Goal: Communication & Community: Answer question/provide support

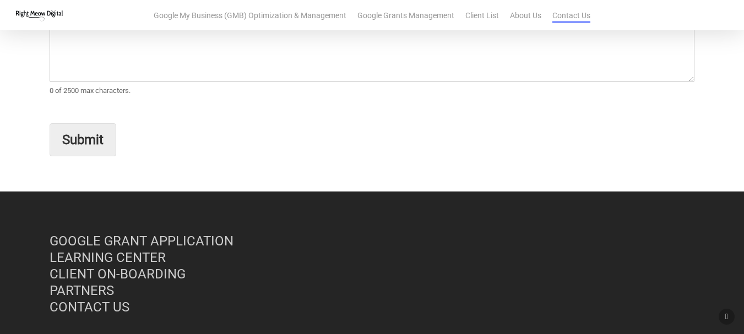
scroll to position [165, 0]
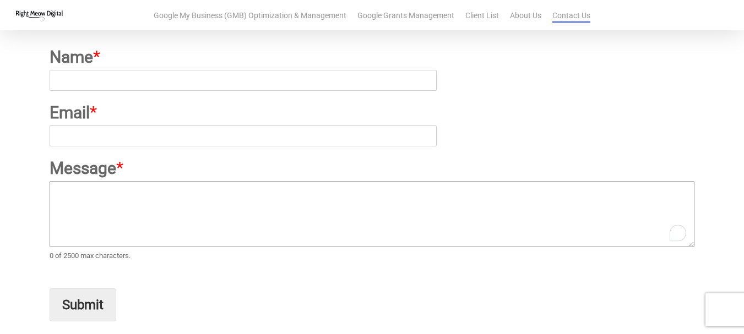
drag, startPoint x: 126, startPoint y: 220, endPoint x: 177, endPoint y: 201, distance: 55.0
click at [126, 219] on textarea "Message *" at bounding box center [372, 214] width 645 height 66
paste textarea "Hey, I offer guest posts on 30K+ sites starting at $20. Do-follow links, perman…"
type textarea "Hey, I offer guest posts on 30K+ sites starting at $20. Do-follow links, perman…"
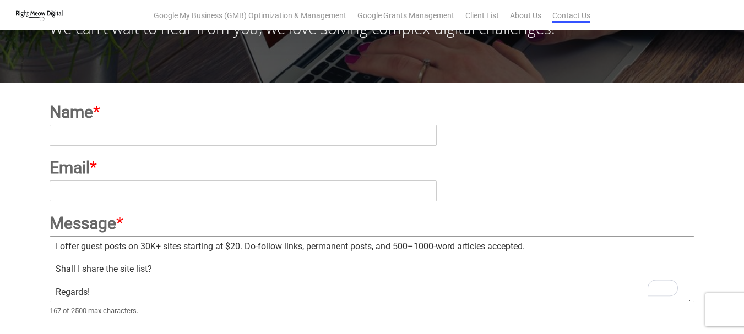
scroll to position [22, 0]
click at [90, 148] on div "Name *" at bounding box center [372, 124] width 645 height 56
click at [65, 125] on input "Name *" at bounding box center [243, 135] width 386 height 21
type input "[PERSON_NAME]"
type input "[PERSON_NAME][EMAIL_ADDRESS][DOMAIN_NAME]"
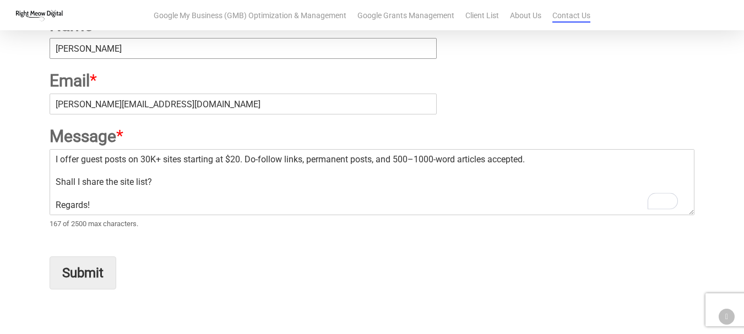
scroll to position [275, 0]
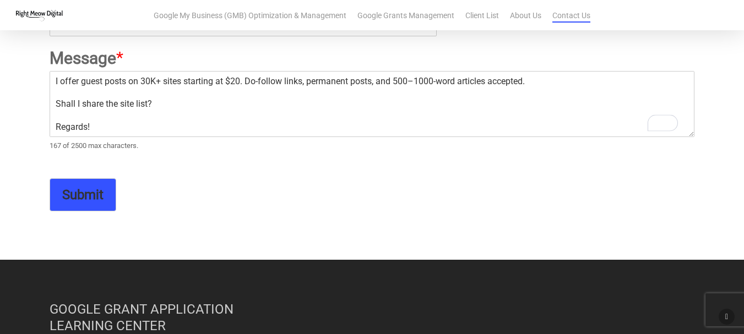
drag, startPoint x: 84, startPoint y: 195, endPoint x: 178, endPoint y: 131, distance: 114.2
click at [83, 195] on button "Submit" at bounding box center [83, 194] width 67 height 33
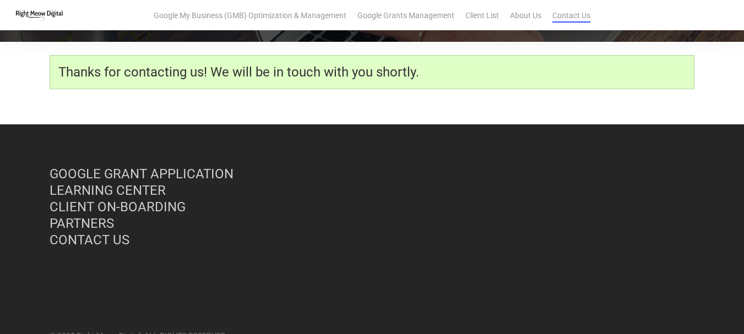
scroll to position [151, 0]
